Goal: Information Seeking & Learning: Learn about a topic

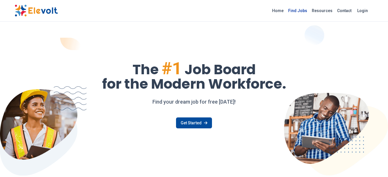
click at [296, 10] on link "Find Jobs" at bounding box center [298, 10] width 24 height 9
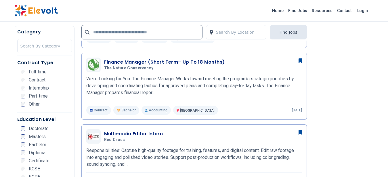
scroll to position [145, 0]
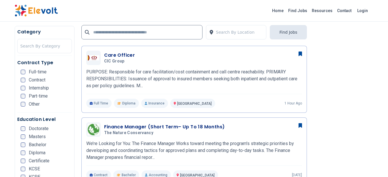
click at [176, 68] on div "Care Officer CIC group 09/16/2025 10/16/2025 Nairobi KE PURPOSE: Responsible fo…" at bounding box center [194, 79] width 216 height 57
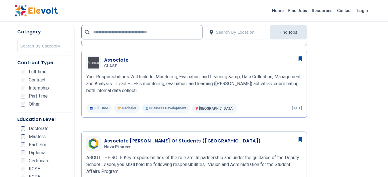
scroll to position [439, 0]
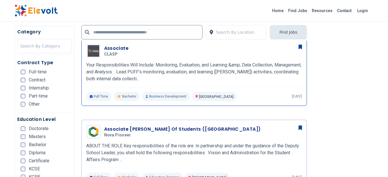
click at [221, 74] on p "Your Responsibilities Will Include: Monitoring, Evaluation, and Learning &amp; …" at bounding box center [194, 72] width 216 height 21
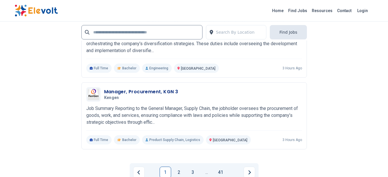
scroll to position [1205, 0]
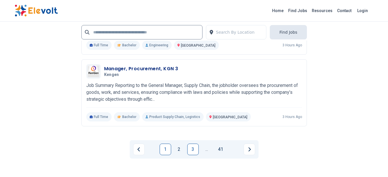
click at [193, 148] on link "3" at bounding box center [193, 149] width 12 height 12
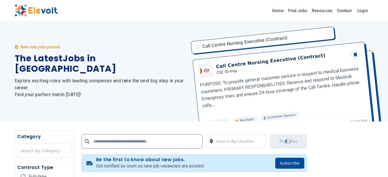
scroll to position [0, 0]
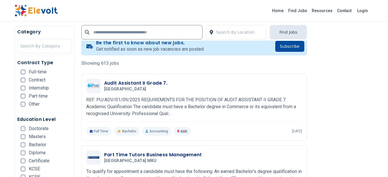
scroll to position [145, 0]
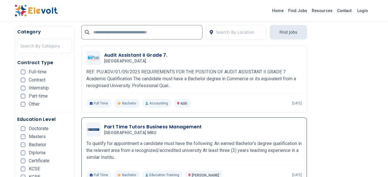
click at [214, 136] on div "Part Time Tutors Business Management Mount Kenya University MKU 09/12/2025 10/1…" at bounding box center [194, 129] width 216 height 14
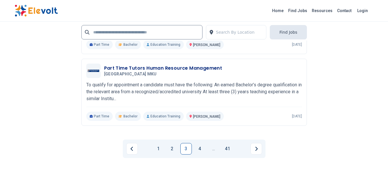
scroll to position [1282, 0]
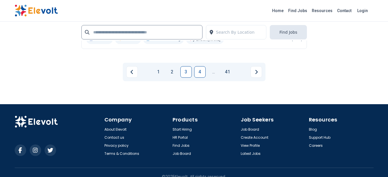
click at [203, 67] on link "4" at bounding box center [200, 72] width 12 height 12
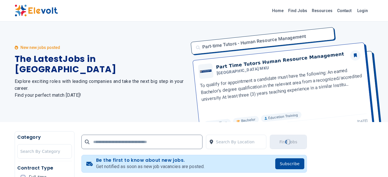
scroll to position [0, 0]
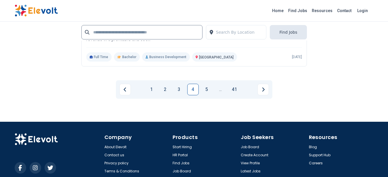
scroll to position [1158, 0]
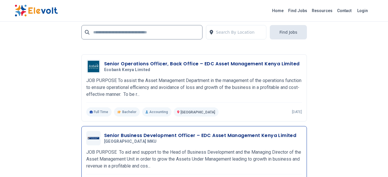
click at [239, 150] on p "JOB PURPOSE To aid and support to the Head of Business Development and the Mana…" at bounding box center [194, 159] width 216 height 21
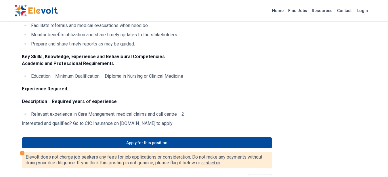
scroll to position [145, 0]
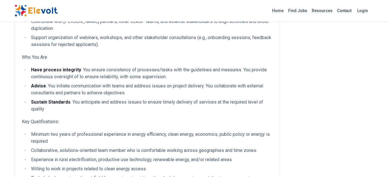
scroll to position [436, 0]
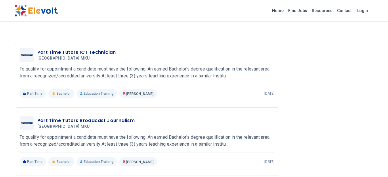
scroll to position [727, 0]
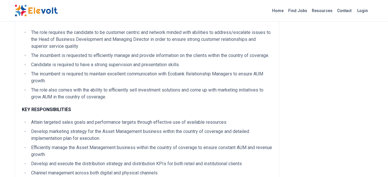
scroll to position [436, 0]
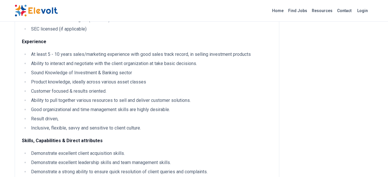
drag, startPoint x: 50, startPoint y: 48, endPoint x: 146, endPoint y: 104, distance: 111.5
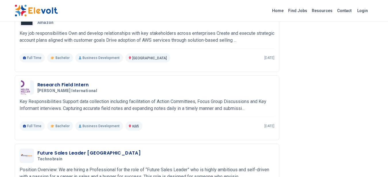
scroll to position [727, 0]
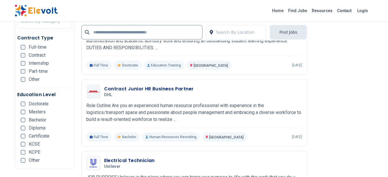
scroll to position [1251, 0]
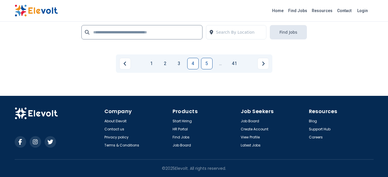
click at [209, 65] on link "5" at bounding box center [207, 64] width 12 height 12
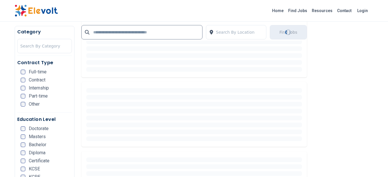
scroll to position [272, 0]
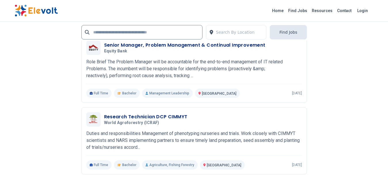
scroll to position [1283, 0]
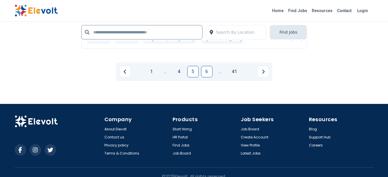
click at [208, 71] on link "6" at bounding box center [207, 72] width 12 height 12
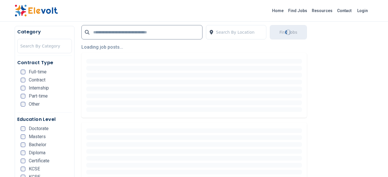
scroll to position [145, 0]
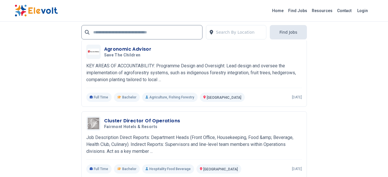
scroll to position [1284, 0]
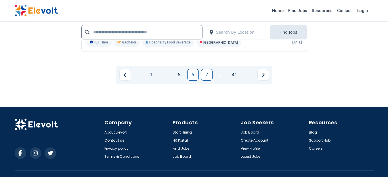
click at [204, 75] on link "7" at bounding box center [207, 75] width 12 height 12
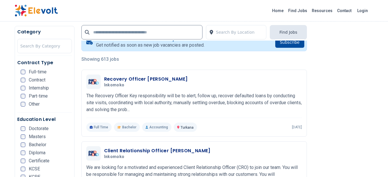
scroll to position [145, 0]
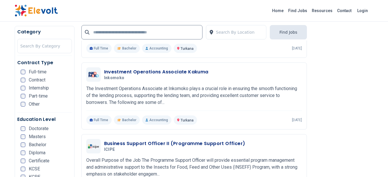
scroll to position [399, 0]
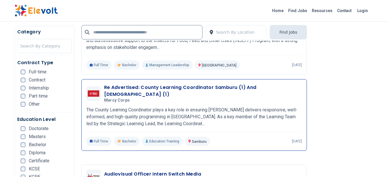
click at [235, 89] on h3 "Re Advertised: County Learning Coordinator Samburu (1) And [DEMOGRAPHIC_DATA] (…" at bounding box center [203, 91] width 198 height 14
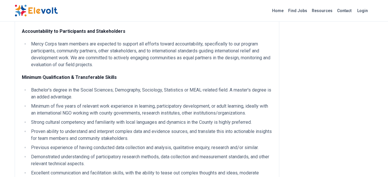
scroll to position [582, 0]
